Goal: Navigation & Orientation: Understand site structure

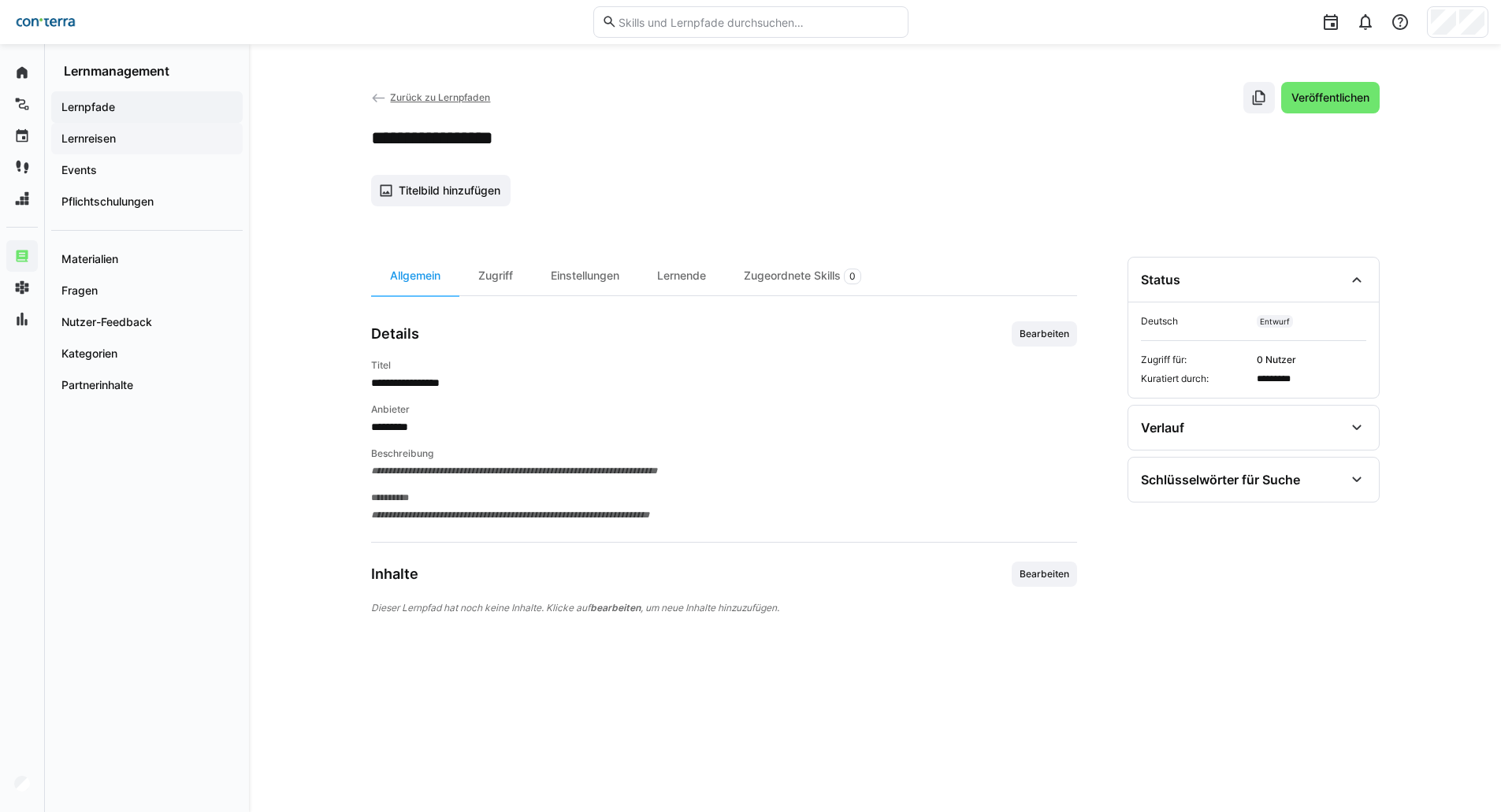
click at [126, 129] on div "Lernreisen" at bounding box center [147, 139] width 191 height 32
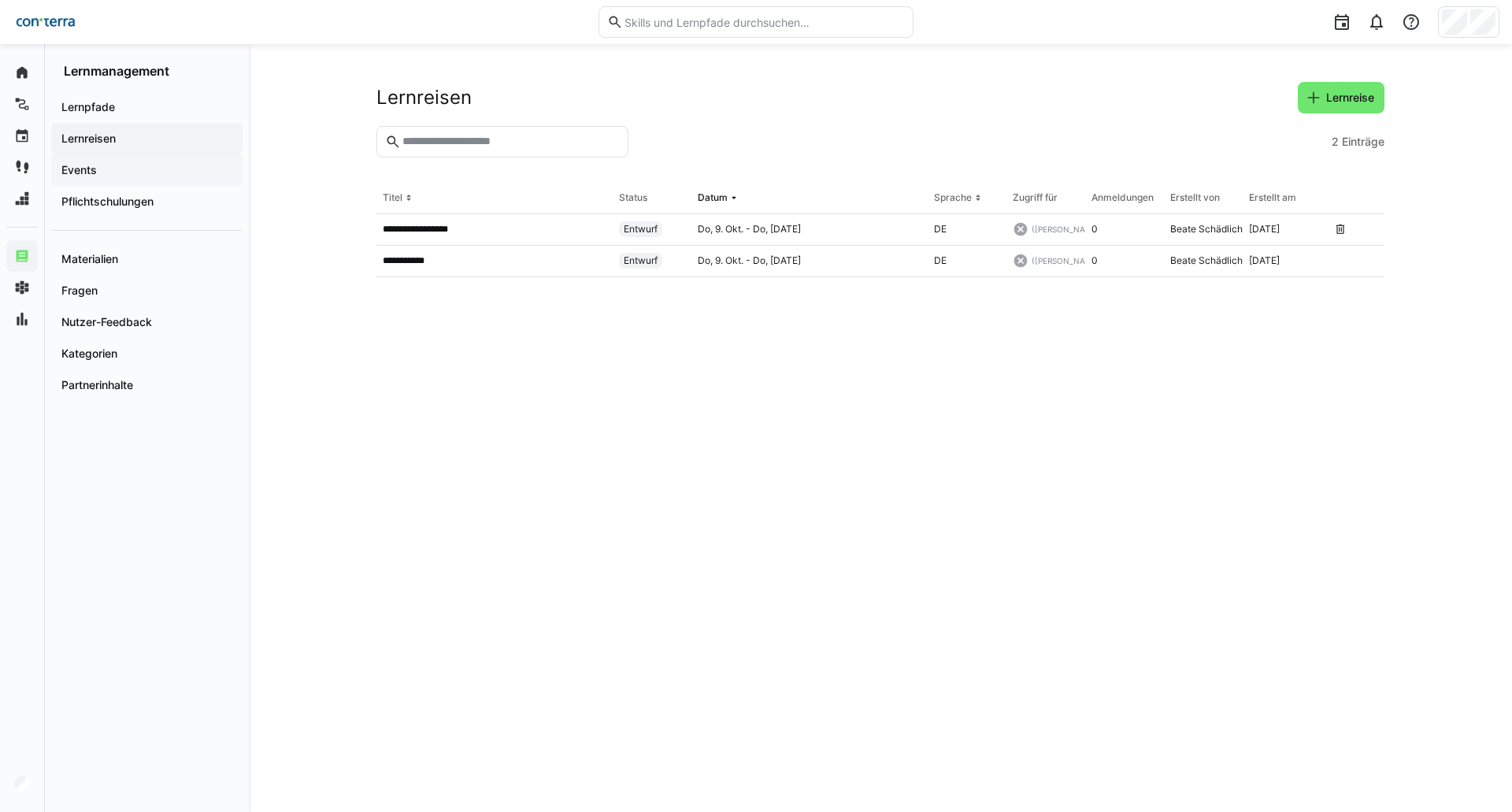
click at [125, 168] on span "Events" at bounding box center [147, 171] width 175 height 16
click at [114, 364] on div "Kategorien" at bounding box center [147, 354] width 191 height 32
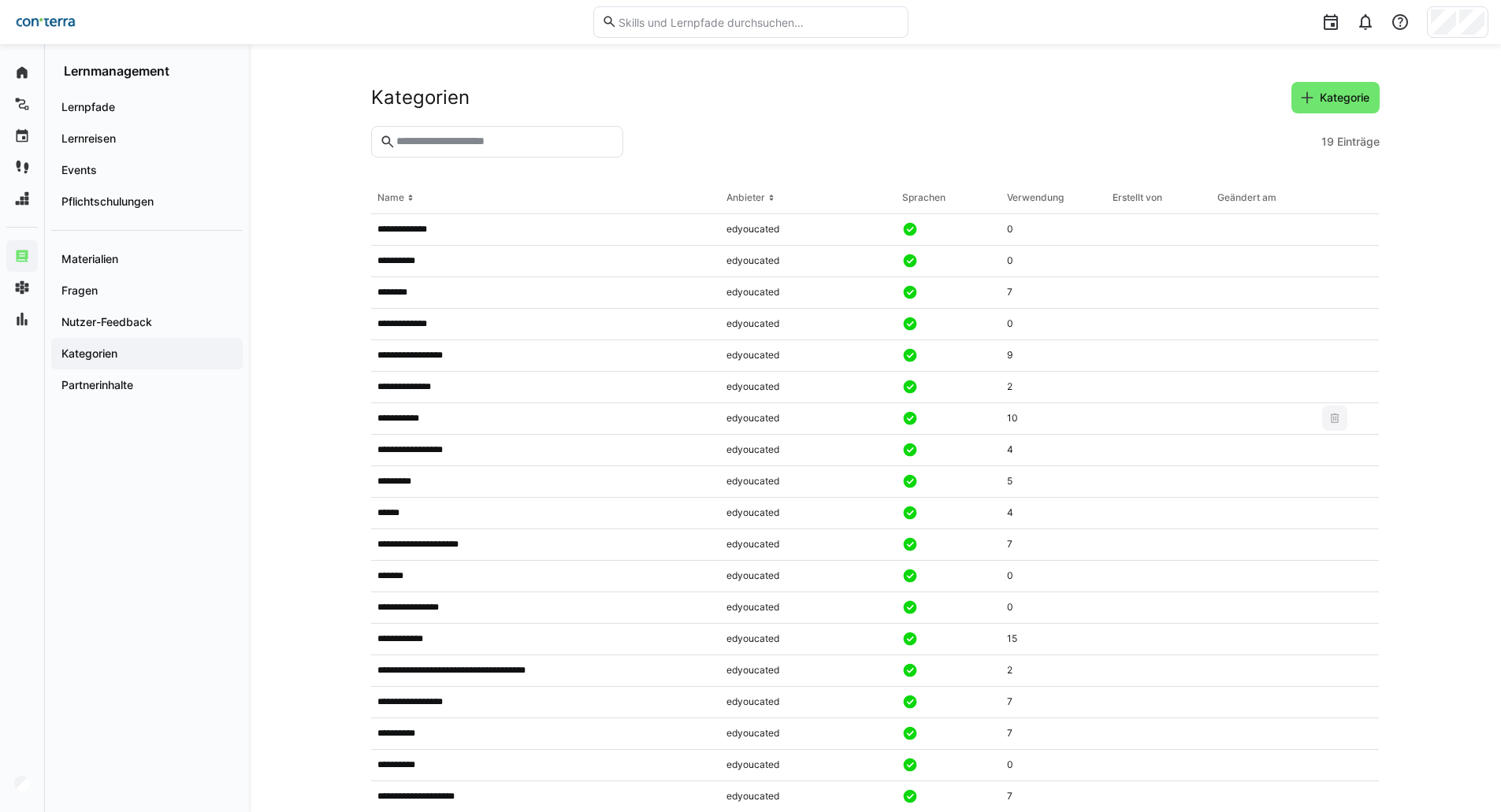
scroll to position [38, 0]
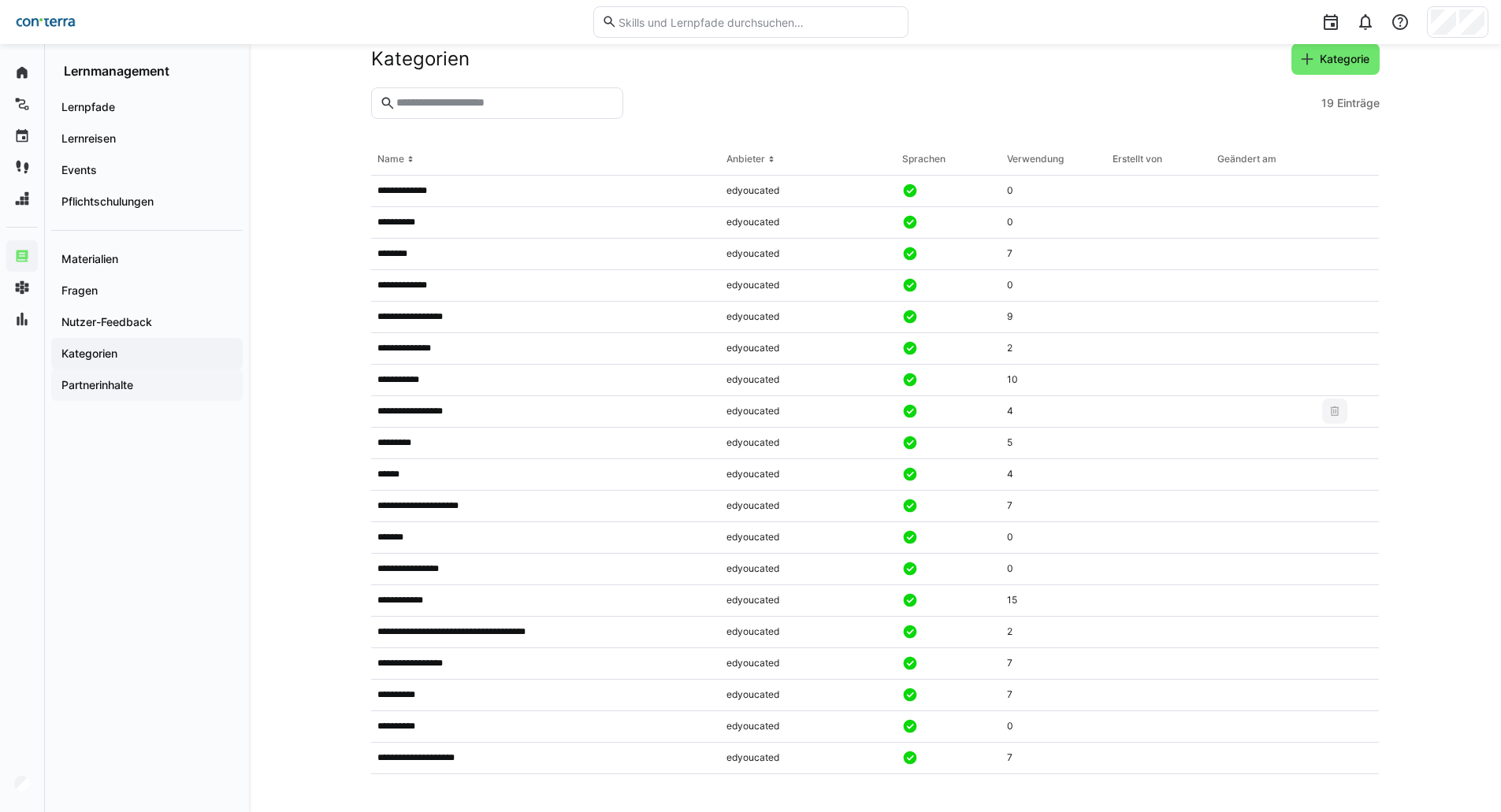
click at [137, 388] on span "Partnerinhalte" at bounding box center [147, 386] width 175 height 16
